Goal: Communication & Community: Answer question/provide support

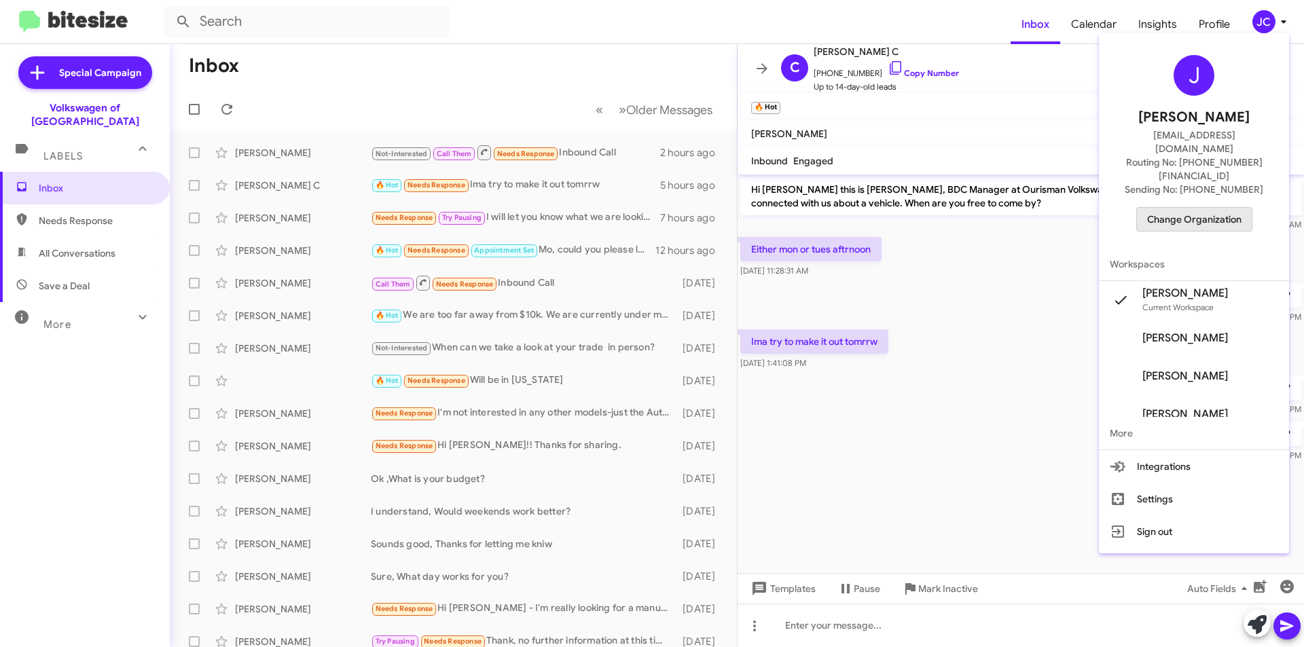
click at [1169, 208] on span "Change Organization" at bounding box center [1194, 219] width 94 height 23
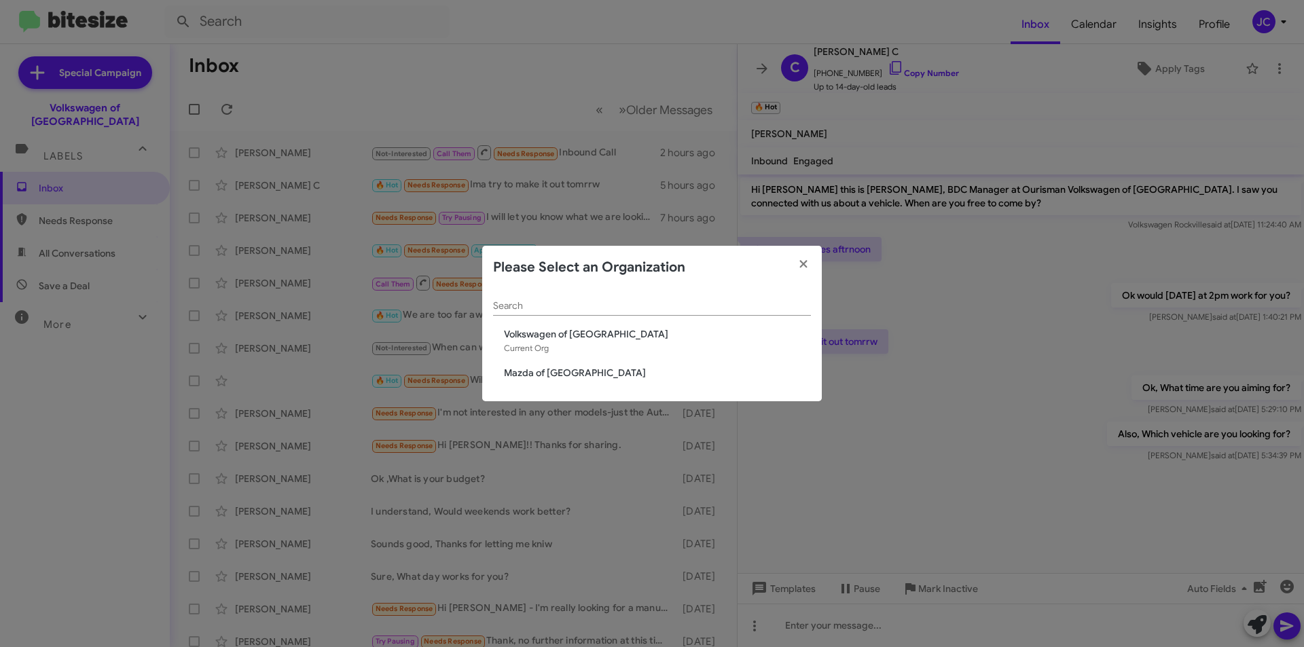
click at [532, 374] on span "Mazda of [GEOGRAPHIC_DATA]" at bounding box center [657, 373] width 307 height 14
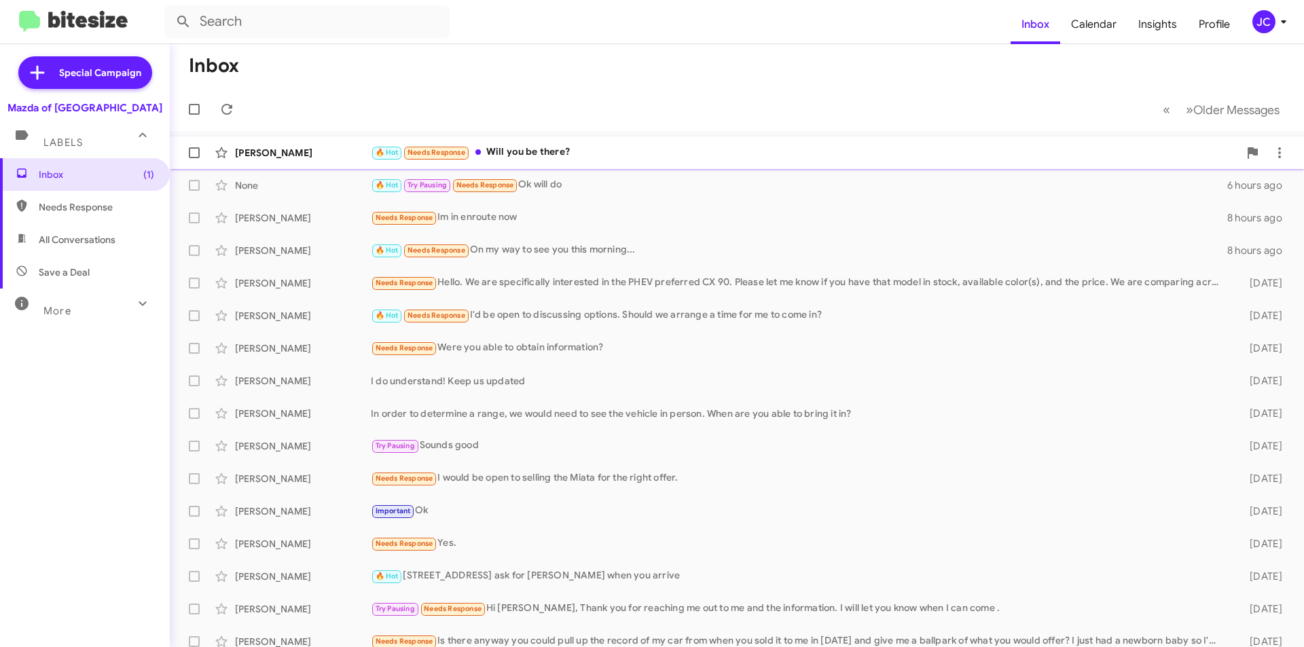
click at [616, 164] on div "[PERSON_NAME] 🔥 Hot Needs Response Will you be there? an hour ago" at bounding box center [737, 152] width 1112 height 27
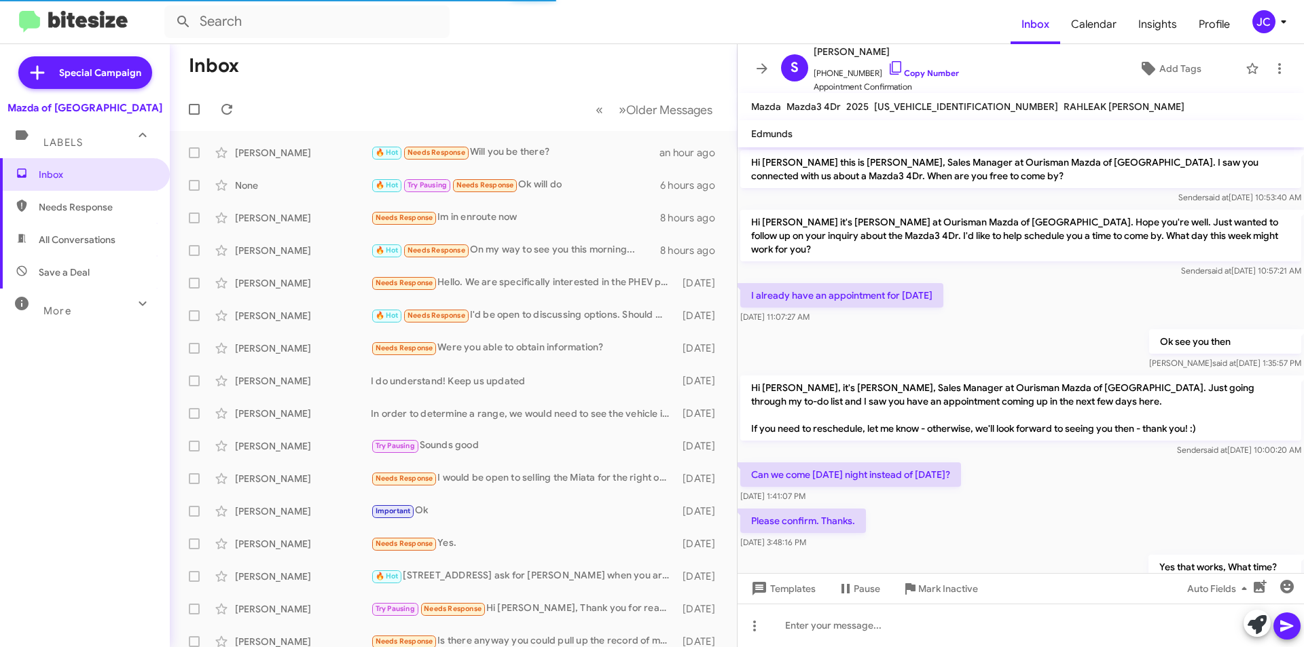
scroll to position [187, 0]
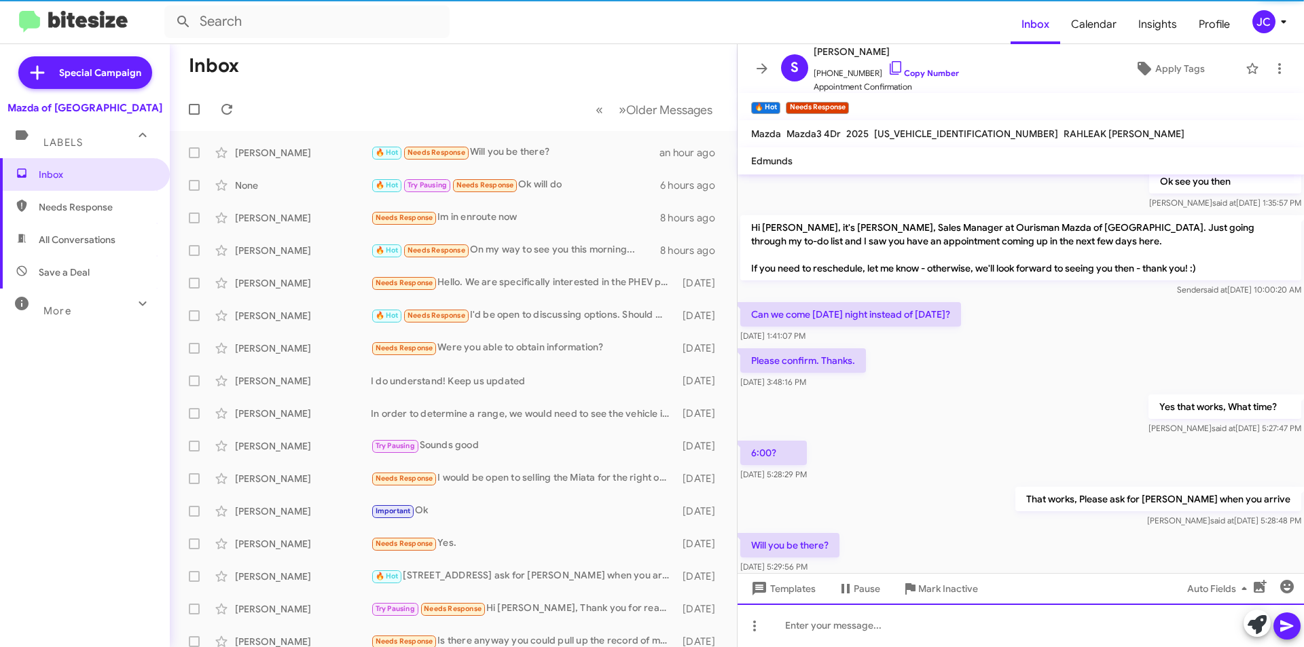
click at [857, 621] on div at bounding box center [1020, 625] width 566 height 43
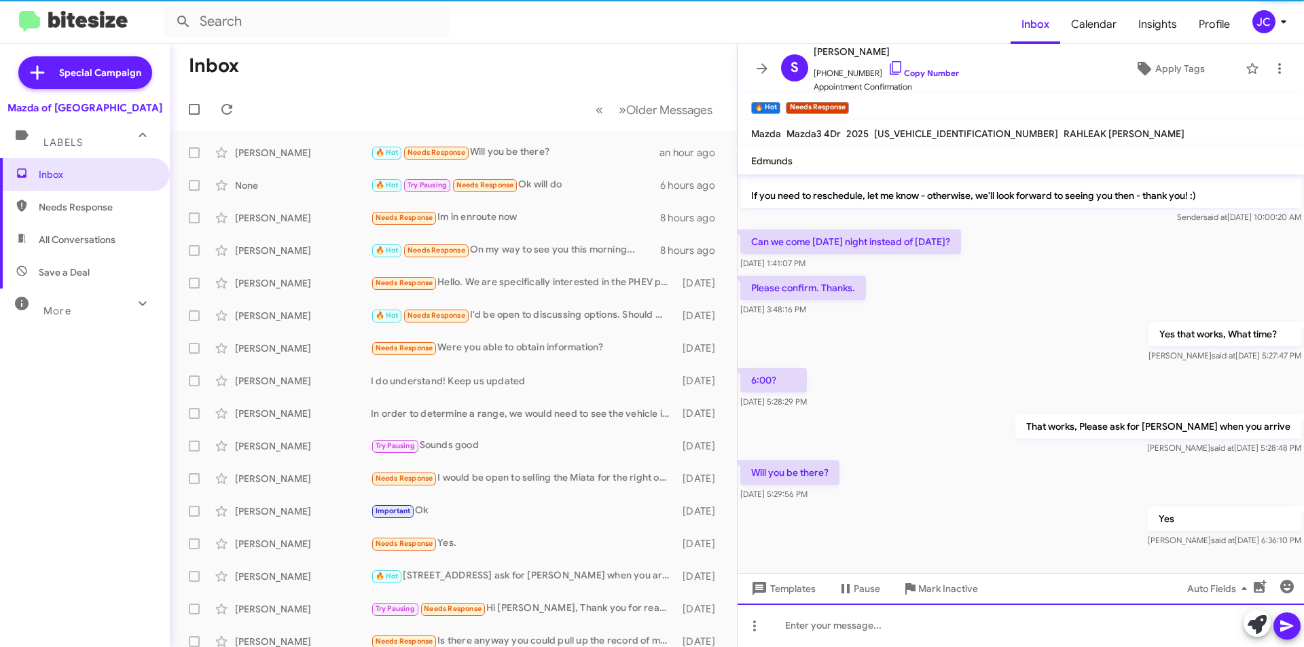
scroll to position [264, 0]
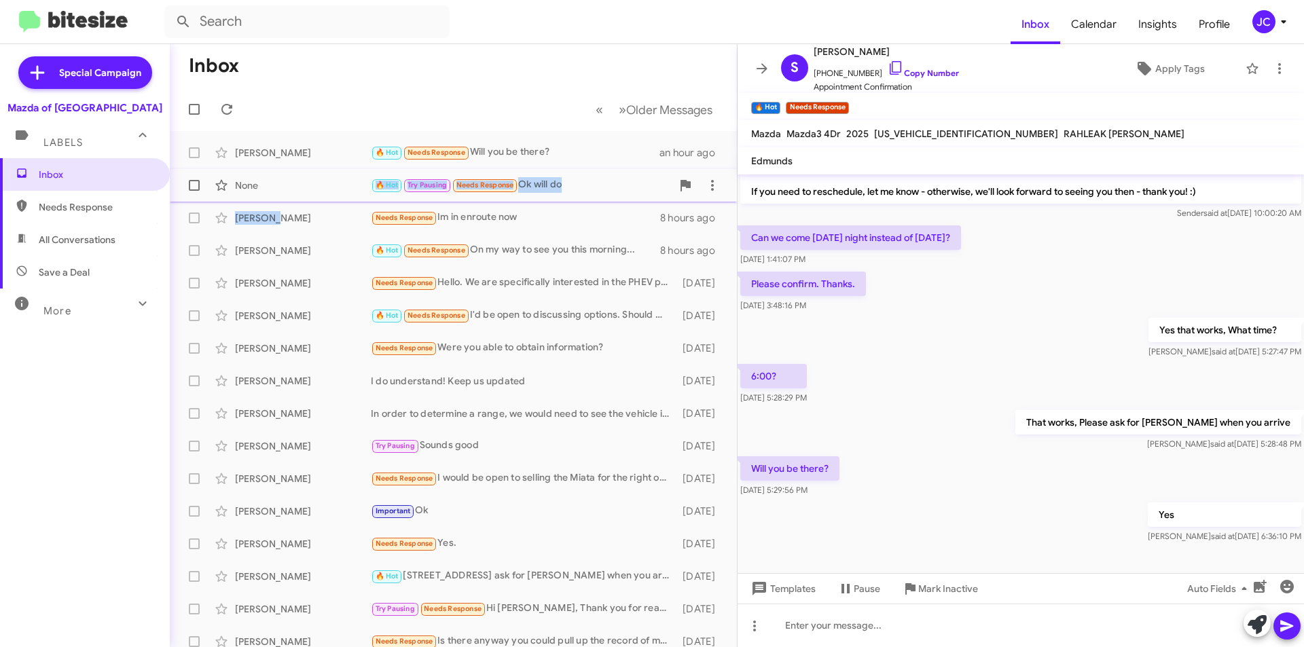
click at [272, 200] on mat-action-list "[PERSON_NAME] 🔥 Hot Needs Response Will you be there? an hour ago None 🔥 Hot Tr…" at bounding box center [453, 459] width 567 height 657
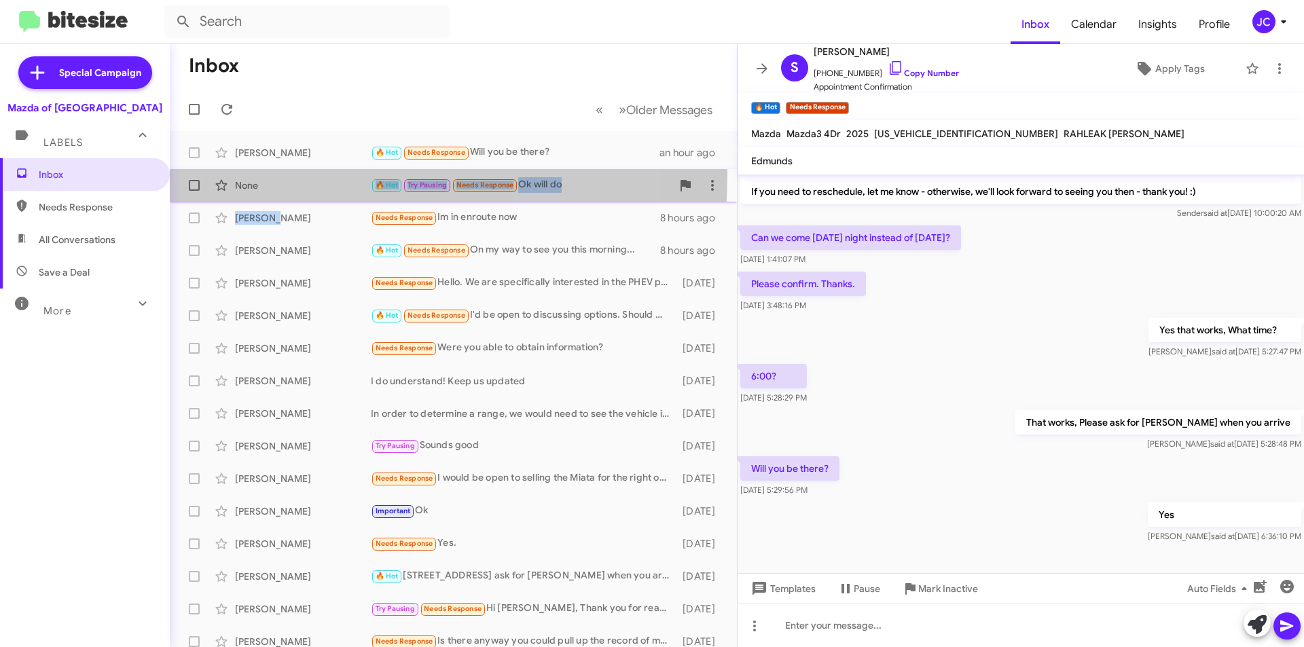
click at [263, 176] on div "None 🔥 Hot Try Pausing Needs Response Ok will do 6 hours ago" at bounding box center [453, 185] width 545 height 27
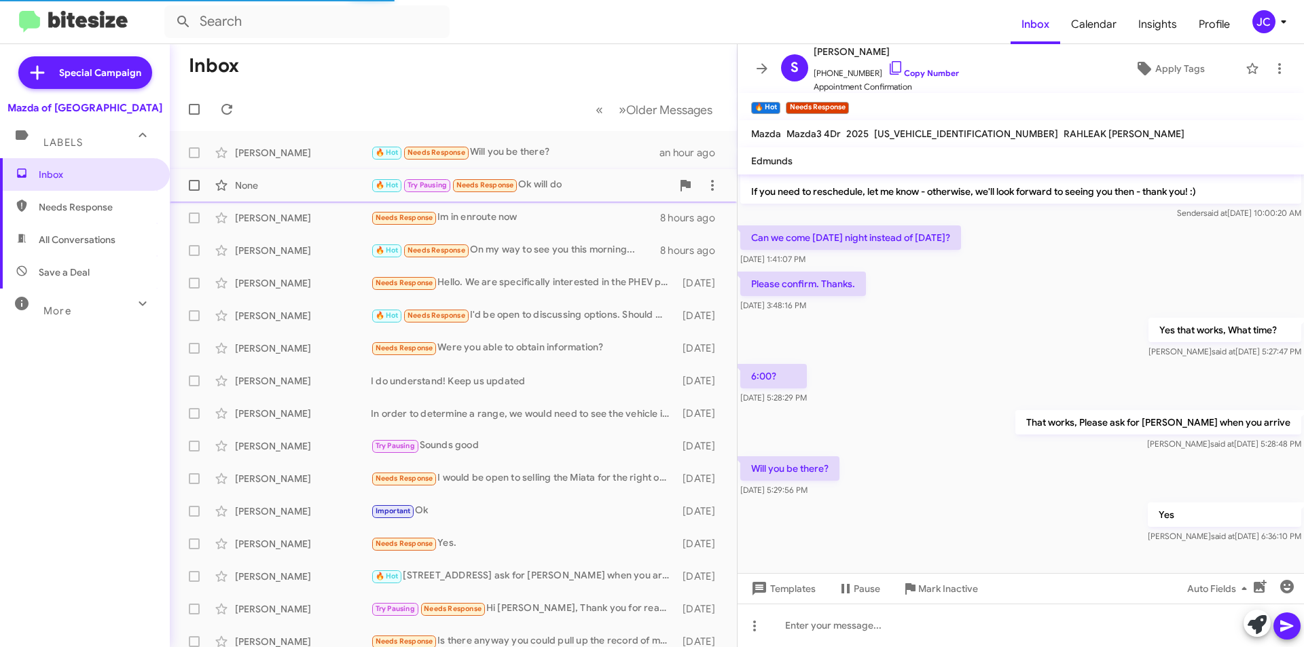
scroll to position [187, 0]
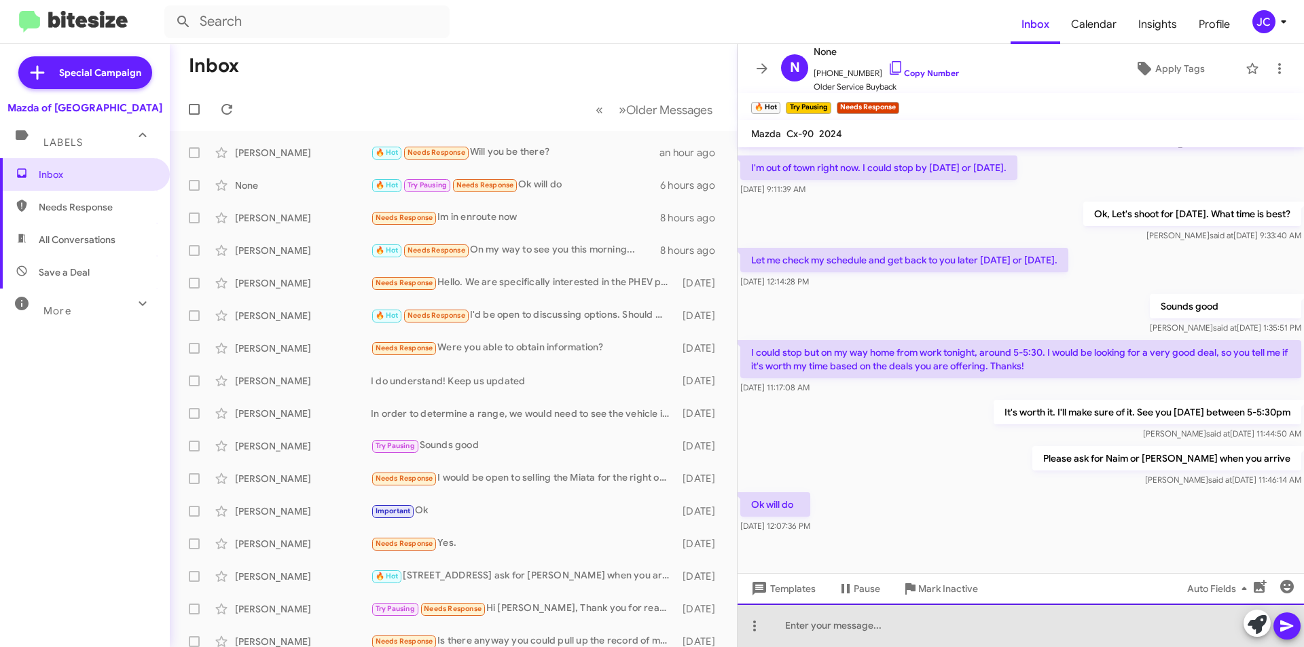
click at [839, 642] on div at bounding box center [1020, 625] width 566 height 43
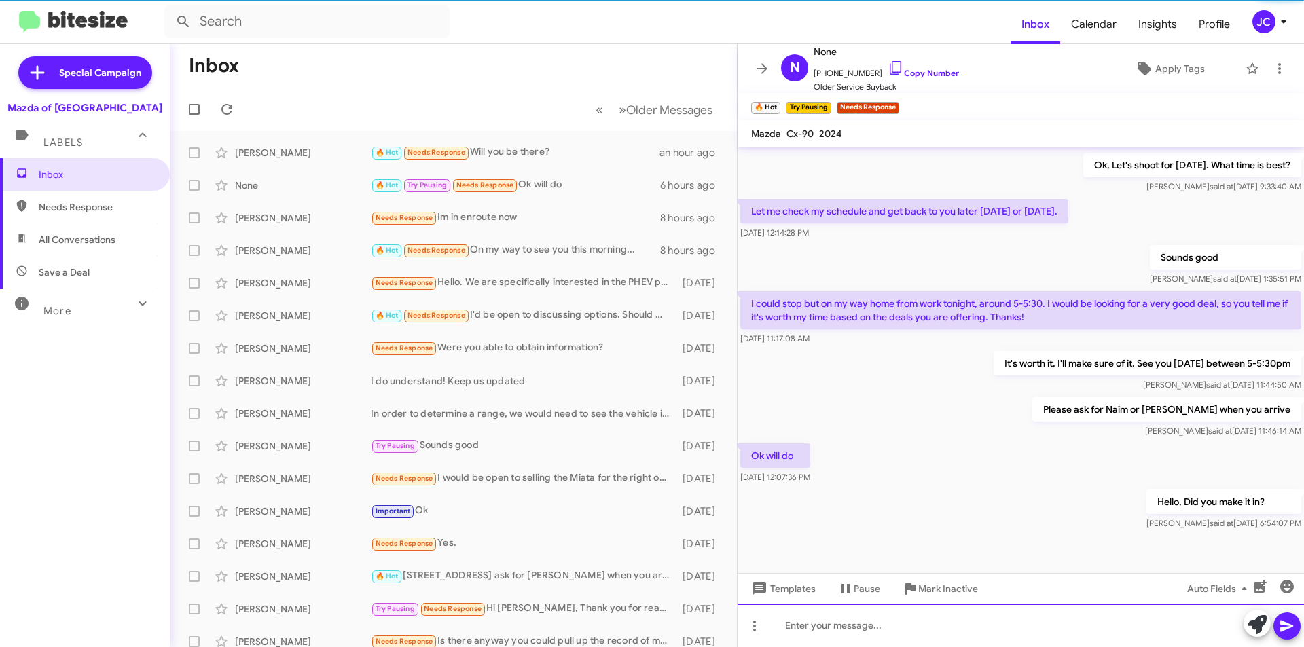
scroll to position [237, 0]
